Goal: Obtain resource: Obtain resource

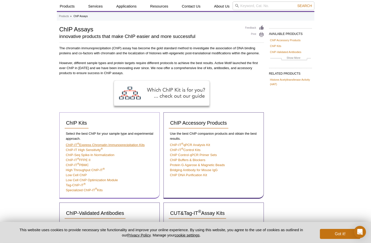
scroll to position [14, 0]
click at [92, 151] on link "ChIP-IT High Sensitivity ®" at bounding box center [84, 150] width 37 height 4
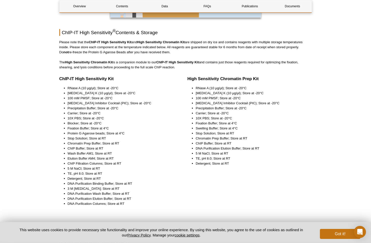
scroll to position [595, 0]
drag, startPoint x: 107, startPoint y: 94, endPoint x: 70, endPoint y: 92, distance: 37.0
click at [70, 92] on li "[MEDICAL_DATA] K (10 µg/µl); Store at -20°C" at bounding box center [121, 92] width 107 height 5
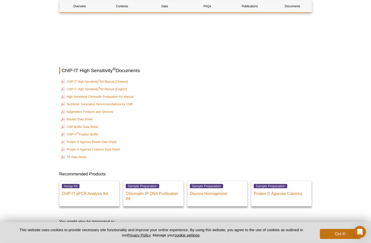
scroll to position [1809, 0]
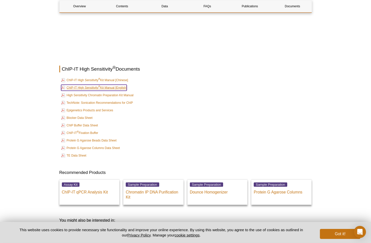
click at [96, 85] on link "ChIP-IT High Sensitivity ® Kit Manual [English]" at bounding box center [94, 88] width 66 height 6
